Goal: Task Accomplishment & Management: Use online tool/utility

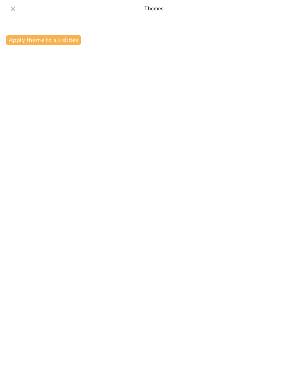
type input "New Sendsteps"
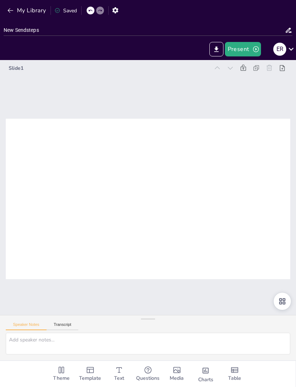
click at [97, 372] on div "Template" at bounding box center [90, 374] width 29 height 26
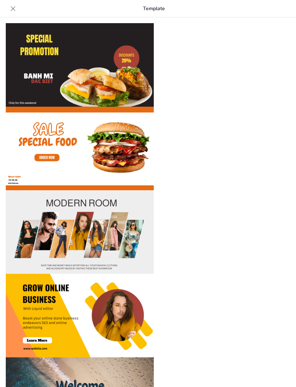
click at [18, 11] on div at bounding box center [13, 9] width 12 height 12
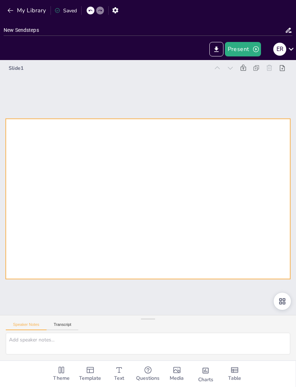
click at [228, 170] on div at bounding box center [148, 199] width 285 height 160
click at [213, 188] on div at bounding box center [148, 199] width 285 height 160
click at [238, 253] on div at bounding box center [148, 199] width 285 height 160
click at [220, 259] on div at bounding box center [148, 199] width 285 height 160
click at [15, 9] on button "My Library" at bounding box center [27, 11] width 44 height 12
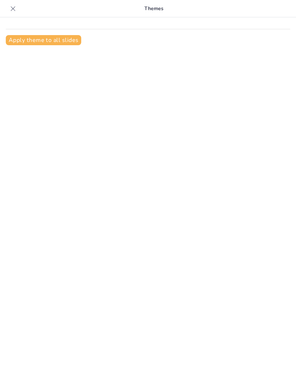
type input "New Sendsteps"
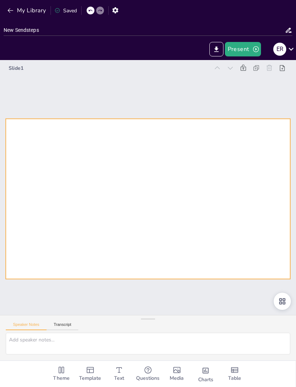
click at [253, 206] on div at bounding box center [148, 199] width 285 height 160
click at [123, 373] on icon "Add text boxes" at bounding box center [119, 370] width 9 height 9
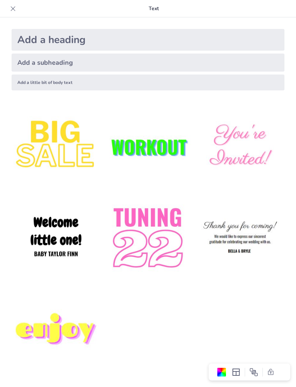
click at [213, 40] on div "Add a heading" at bounding box center [148, 40] width 273 height 22
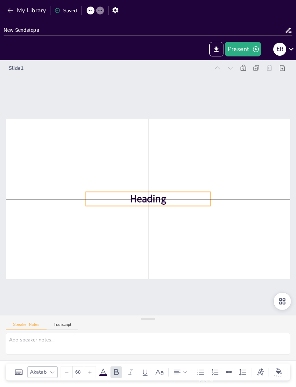
click at [172, 177] on div at bounding box center [148, 199] width 285 height 160
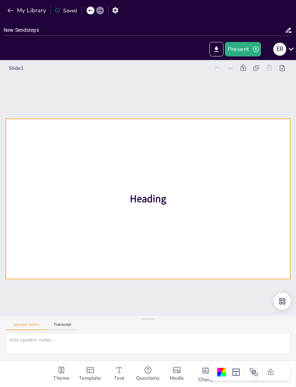
click at [163, 202] on span "Heading" at bounding box center [148, 199] width 37 height 14
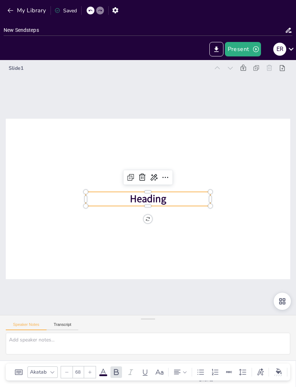
click at [181, 197] on p "Heading" at bounding box center [148, 199] width 125 height 14
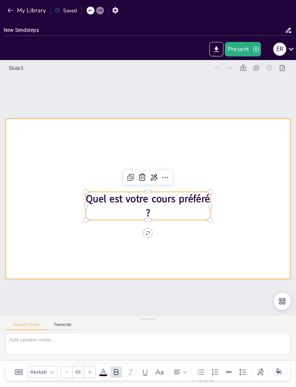
click at [269, 185] on div at bounding box center [148, 199] width 285 height 160
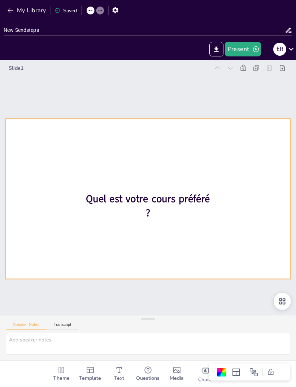
click at [262, 263] on div at bounding box center [148, 199] width 285 height 160
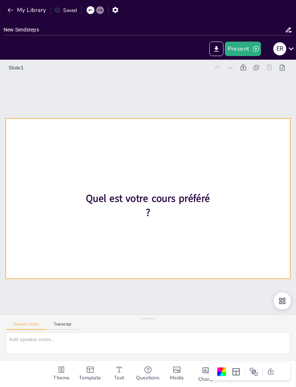
click at [285, 66] on icon at bounding box center [282, 68] width 5 height 6
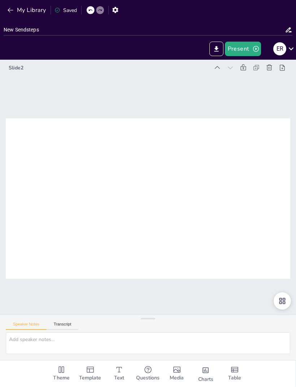
click at [249, 204] on div at bounding box center [148, 199] width 285 height 160
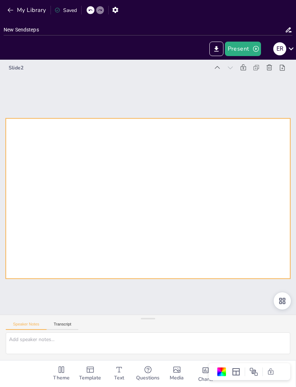
click at [115, 369] on icon "Add text boxes" at bounding box center [119, 370] width 9 height 9
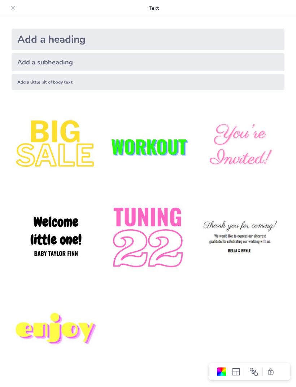
click at [38, 39] on div "Add a heading" at bounding box center [148, 40] width 273 height 22
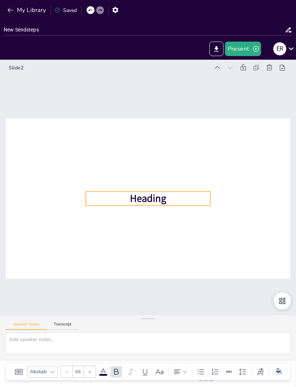
click at [191, 193] on p "Heading" at bounding box center [148, 199] width 125 height 14
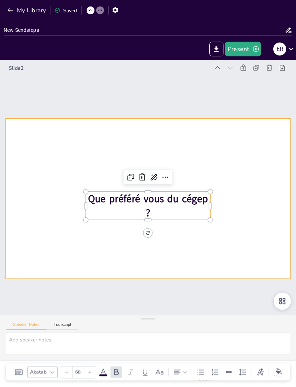
click at [254, 217] on div at bounding box center [148, 199] width 285 height 160
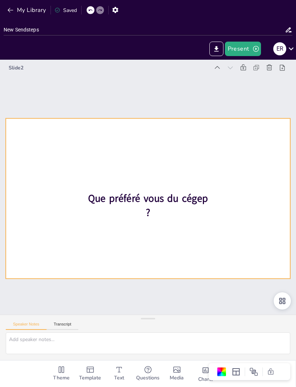
click at [248, 48] on button "Present" at bounding box center [243, 49] width 36 height 14
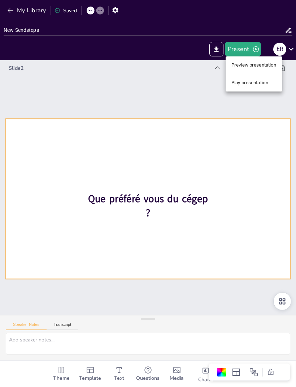
click at [269, 66] on li "Preview presentation" at bounding box center [254, 65] width 57 height 12
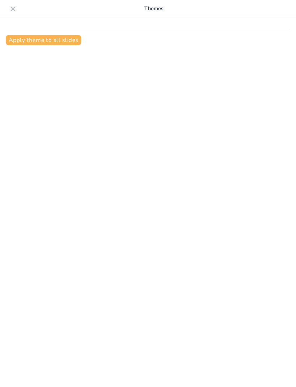
type input "New Sendsteps"
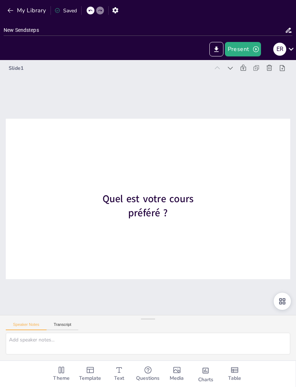
click at [249, 48] on button "Present" at bounding box center [243, 49] width 36 height 14
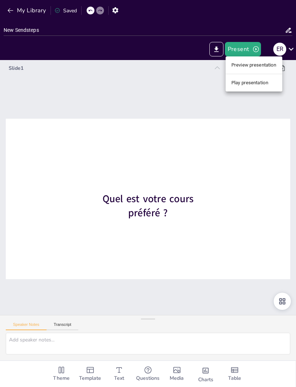
click at [272, 64] on li "Preview presentation" at bounding box center [254, 65] width 57 height 12
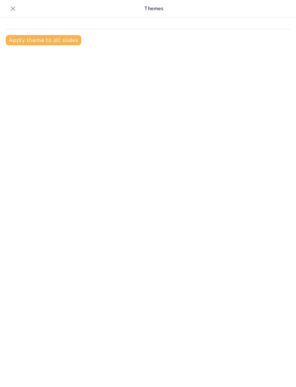
type input "New Sendsteps"
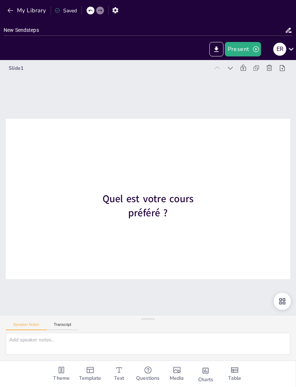
click at [242, 54] on button "Present" at bounding box center [243, 49] width 36 height 14
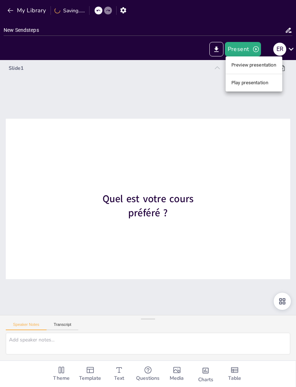
click at [268, 82] on li "Play presentation" at bounding box center [254, 83] width 57 height 12
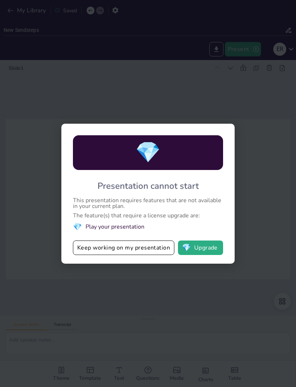
click at [269, 193] on div "💎 Presentation cannot start This presentation requires features that are not av…" at bounding box center [148, 193] width 296 height 387
click at [263, 194] on div "💎 Presentation cannot start This presentation requires features that are not av…" at bounding box center [148, 193] width 296 height 387
click at [262, 194] on div "💎 Presentation cannot start This presentation requires features that are not av…" at bounding box center [148, 193] width 296 height 387
